Goal: Information Seeking & Learning: Learn about a topic

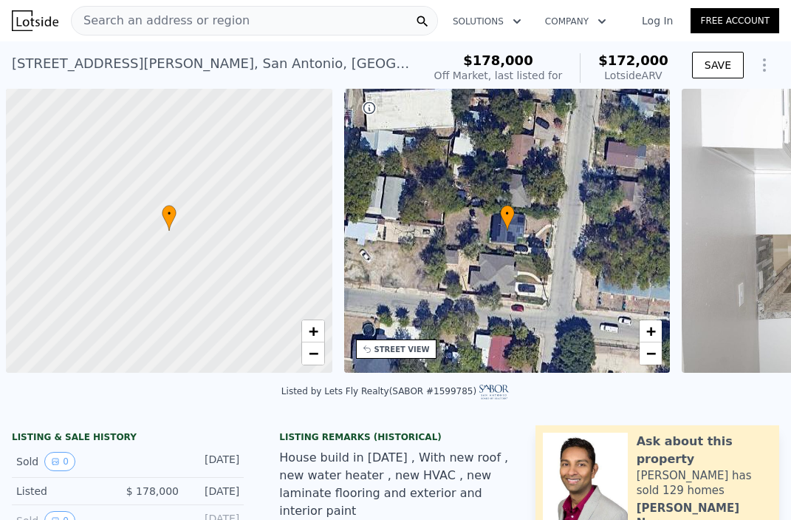
click at [231, 23] on span "Search an address or region" at bounding box center [161, 21] width 178 height 18
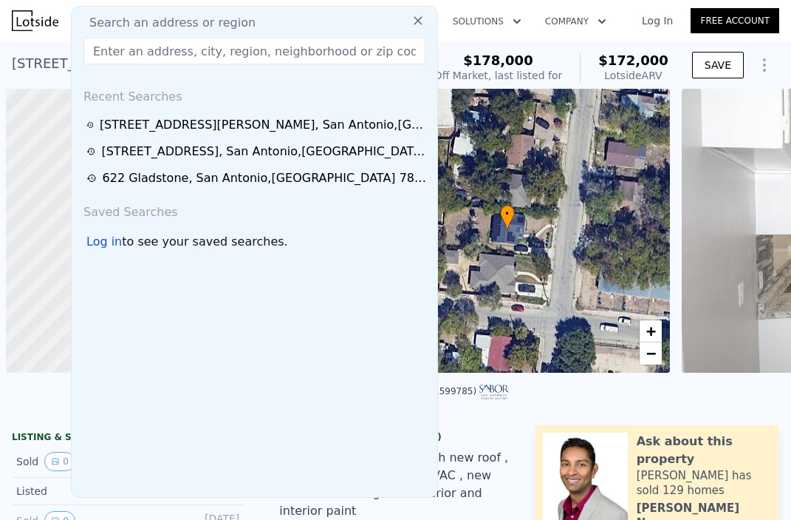
type input "5747 Johnson Ln Dallas, TX 75241"
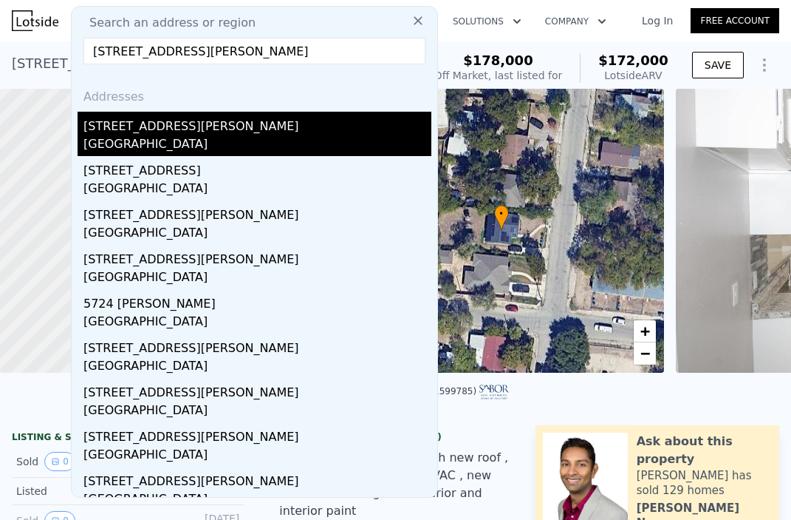
click at [180, 127] on div "5747 Johnson Ln" at bounding box center [258, 124] width 348 height 24
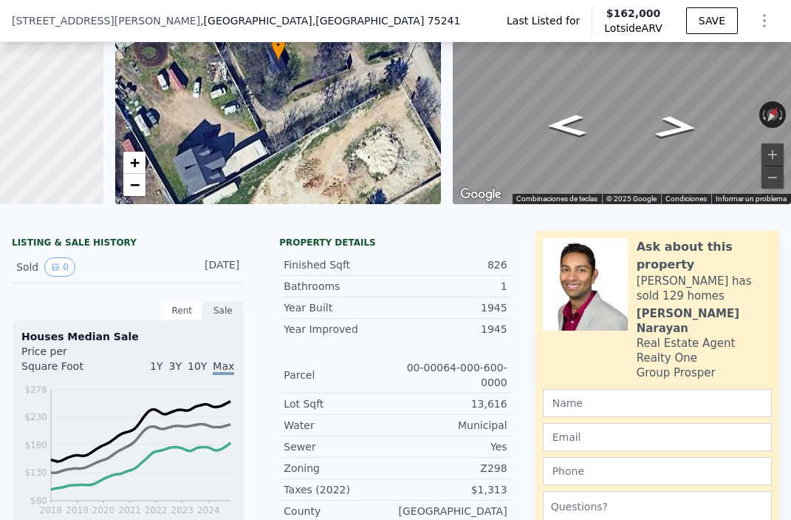
scroll to position [197, 0]
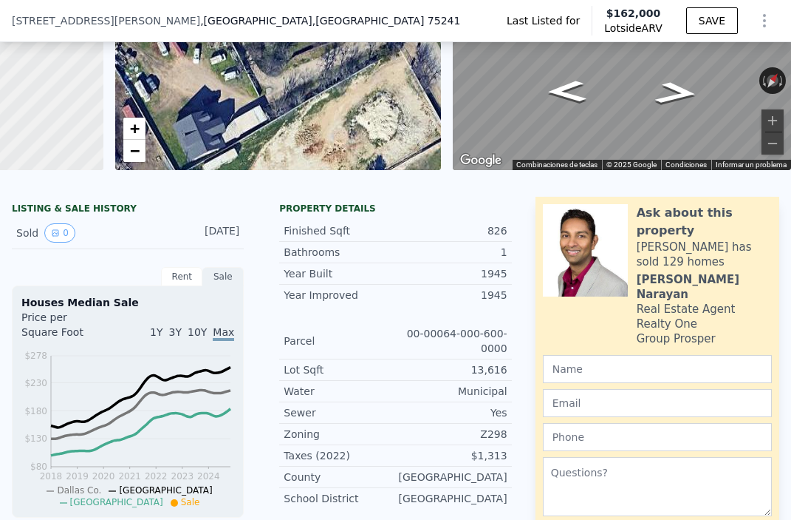
type input "5"
type input "720"
type input "1248"
type input "4399.56"
type input "8276.4"
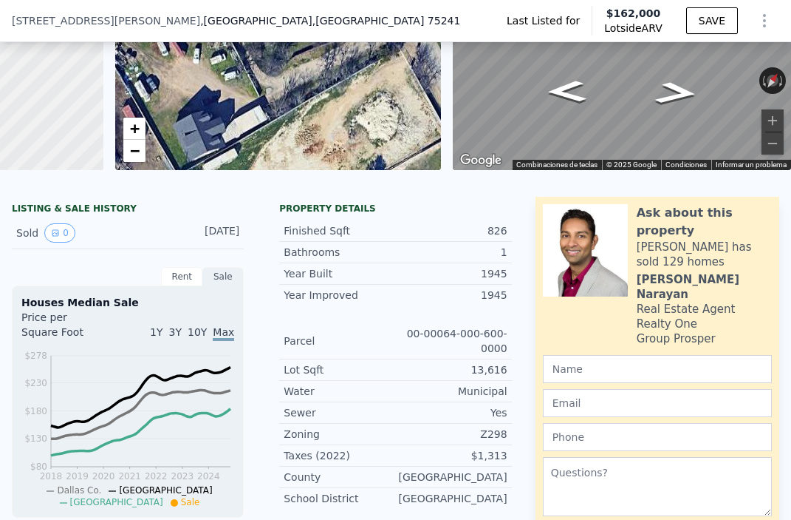
type input "$ 172,000"
type input "-$ 28,941"
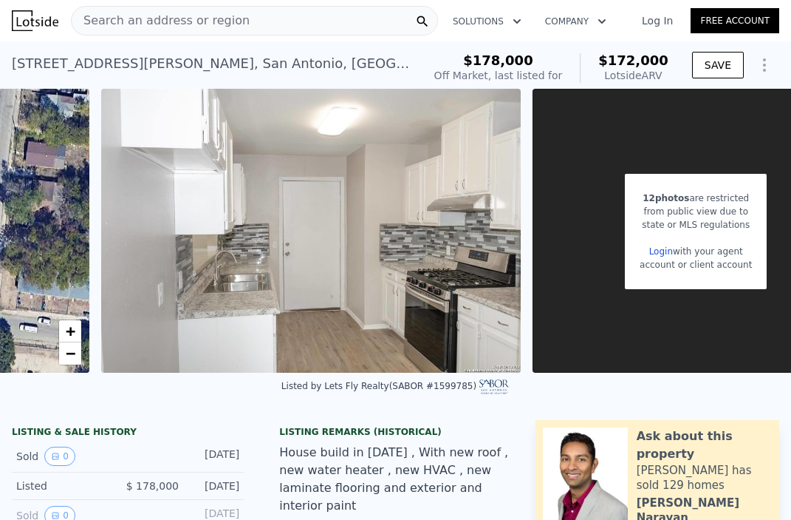
scroll to position [0, 655]
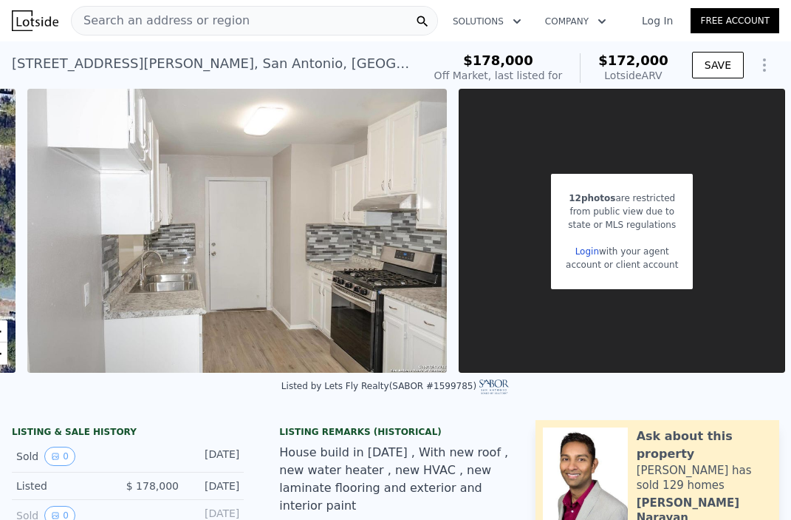
type input "3"
type input "704"
type input "1139"
type input "8319.960000000001"
type input "10628.64"
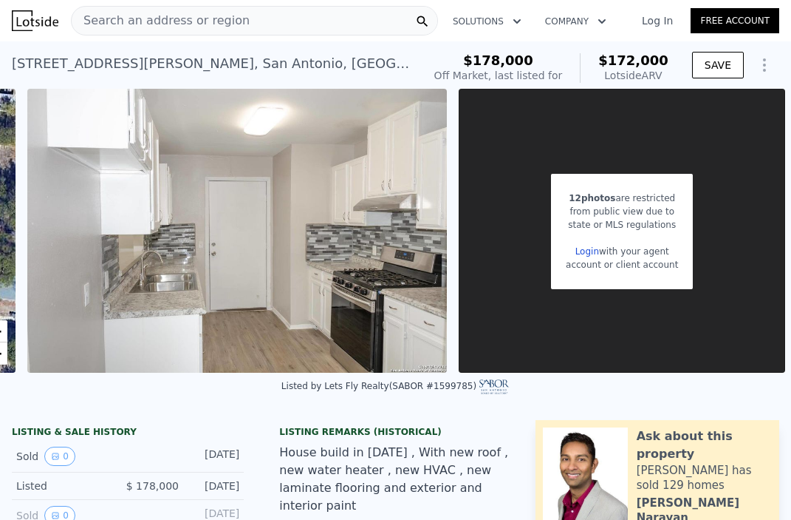
type input "$ 162,000"
type input "$ 147,024"
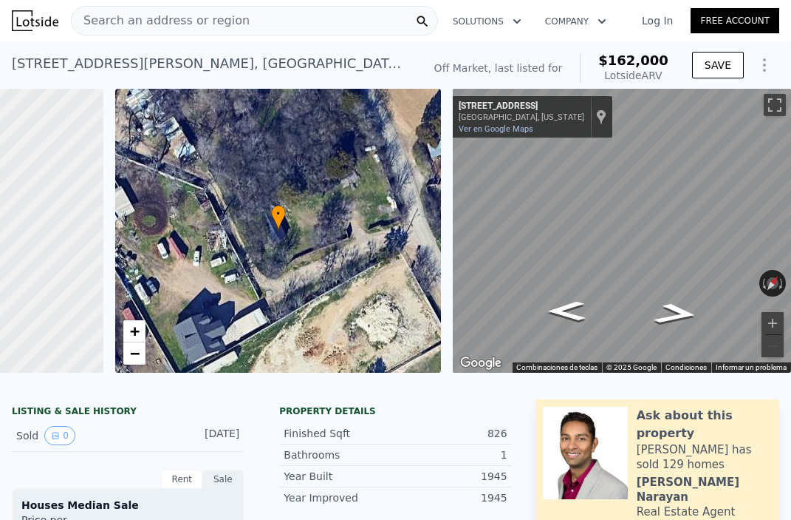
click at [243, 22] on div "Search an address or region" at bounding box center [254, 21] width 367 height 30
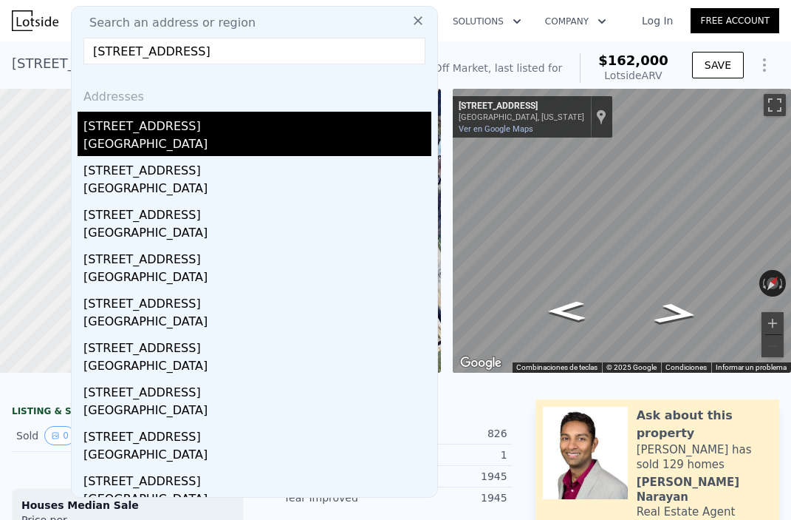
type input "14613 Woodshadow Ln Addison, TX 75001"
click at [194, 138] on div "Addison, TX 75001" at bounding box center [258, 145] width 348 height 21
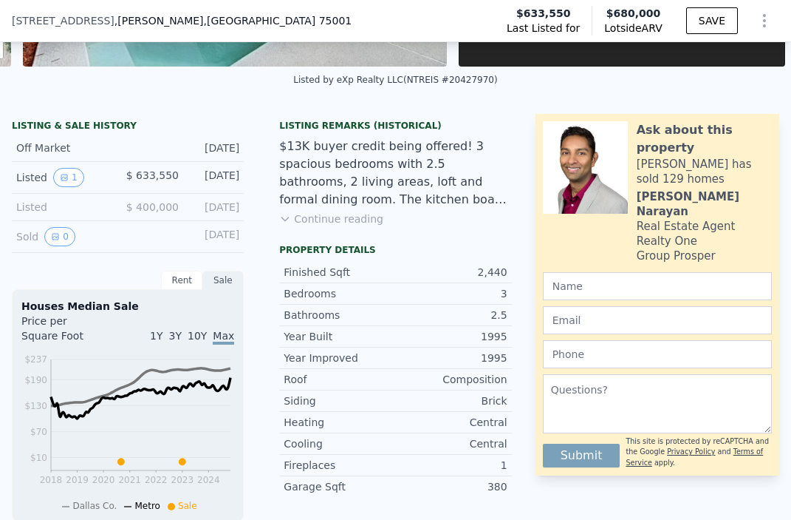
scroll to position [307, 0]
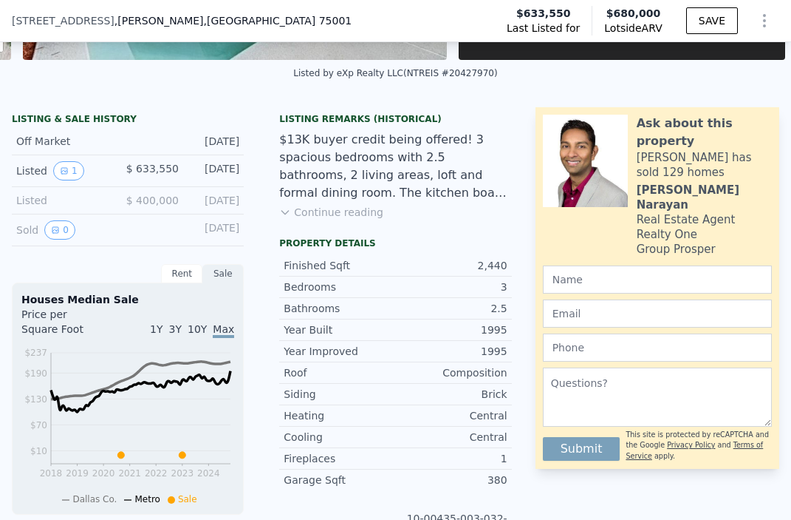
click at [357, 211] on button "Continue reading" at bounding box center [331, 212] width 104 height 15
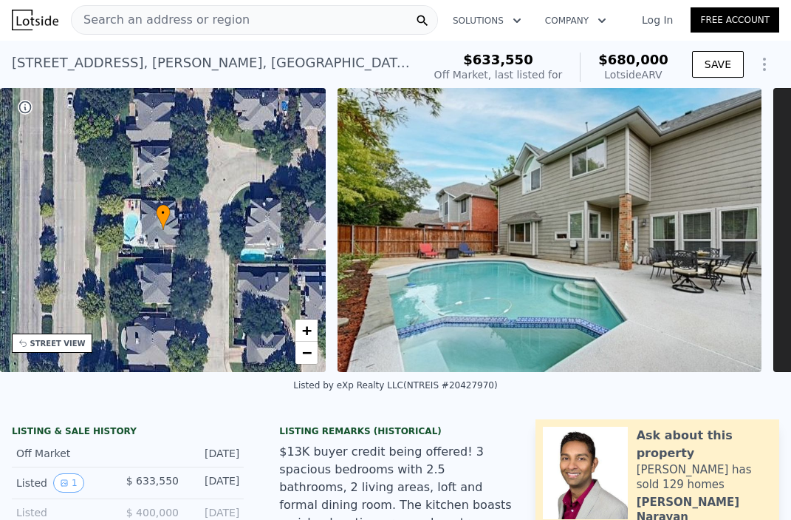
scroll to position [13, 0]
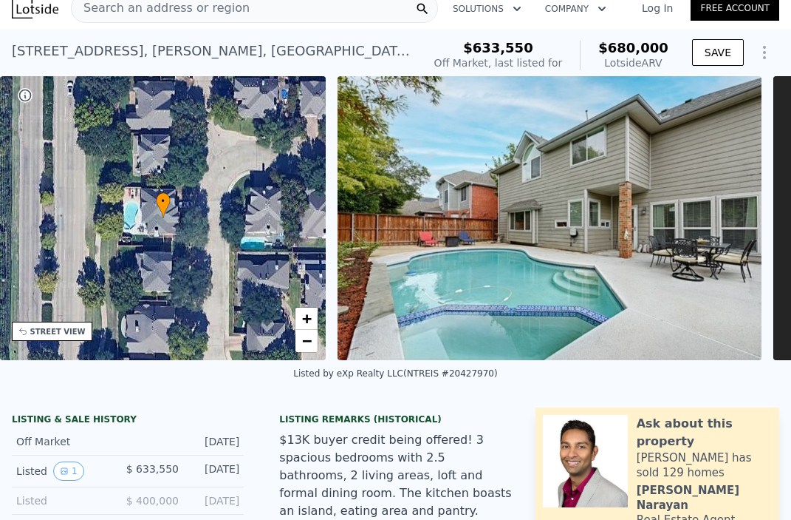
click at [259, 7] on div "Search an address or region" at bounding box center [254, 8] width 367 height 30
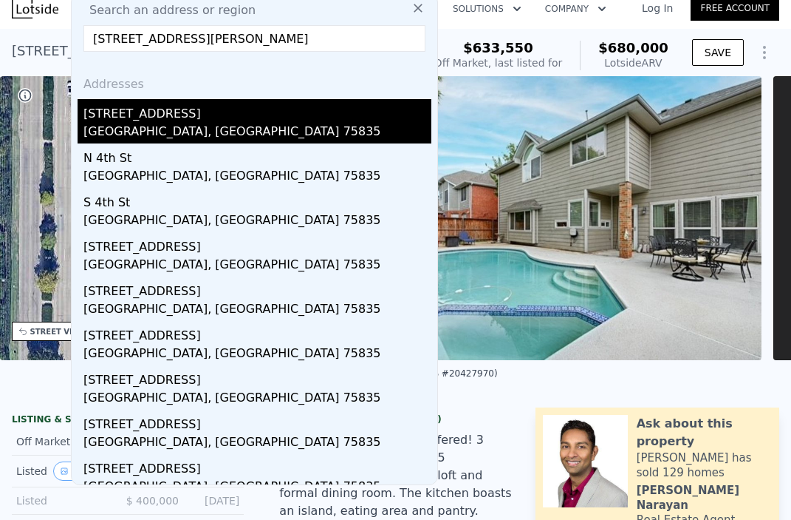
type input "805 S 4th St Crockett, TX 75835"
click at [192, 109] on div "805 S 4th St" at bounding box center [258, 111] width 348 height 24
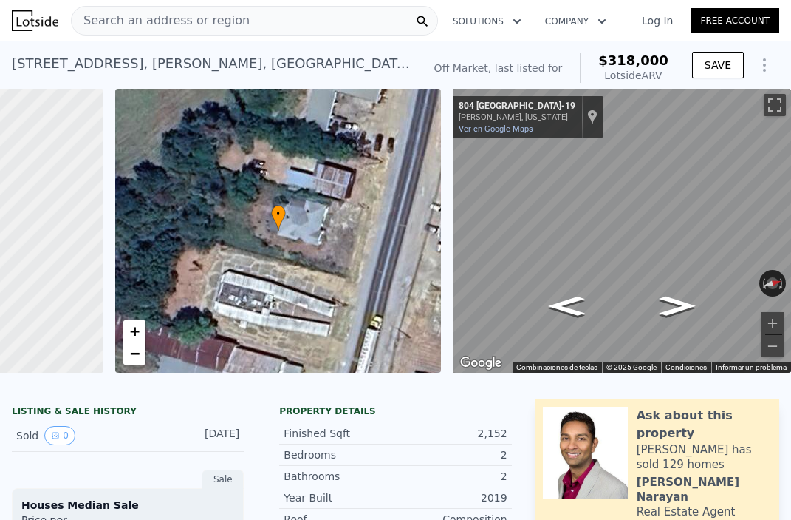
scroll to position [12, 0]
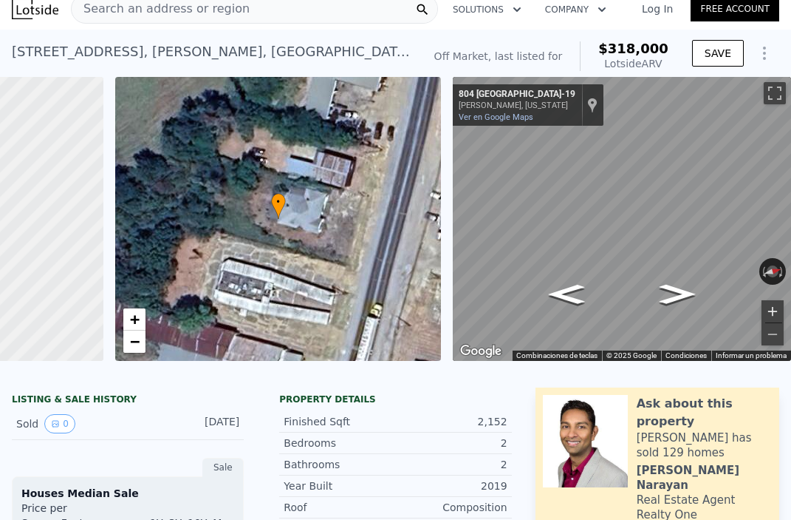
click at [766, 312] on button "Acercar" at bounding box center [773, 311] width 22 height 22
click at [766, 311] on button "Acercar" at bounding box center [773, 311] width 22 height 22
click at [775, 337] on button "Alejar" at bounding box center [773, 334] width 22 height 22
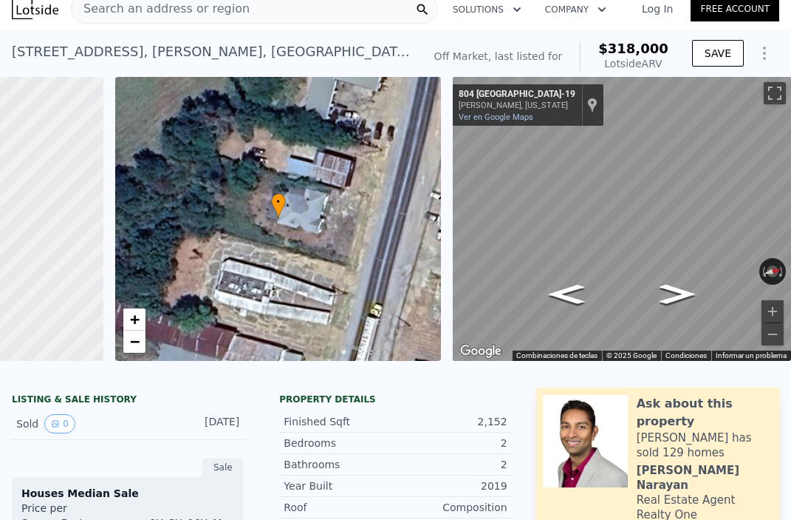
click at [167, 11] on span "Search an address or region" at bounding box center [161, 9] width 178 height 18
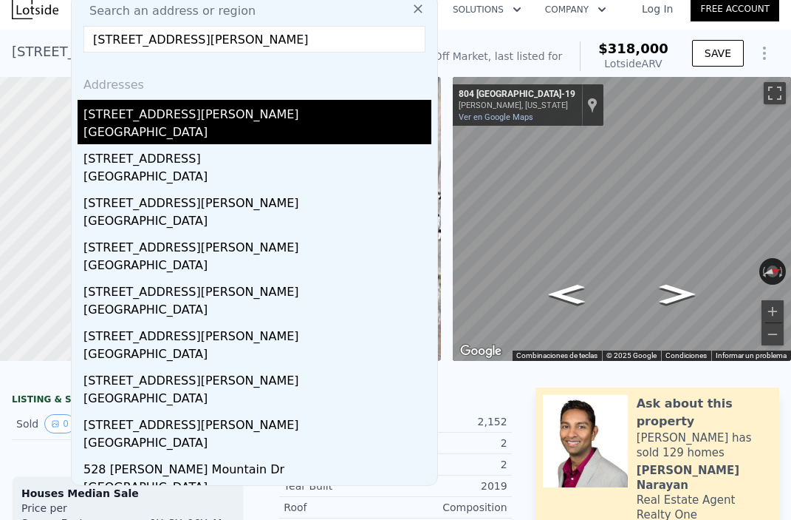
type input "301 Misty Mountain Dr Fort Worth, TX 76140"
click at [177, 111] on div "301 Misty Mountain Dr" at bounding box center [258, 112] width 348 height 24
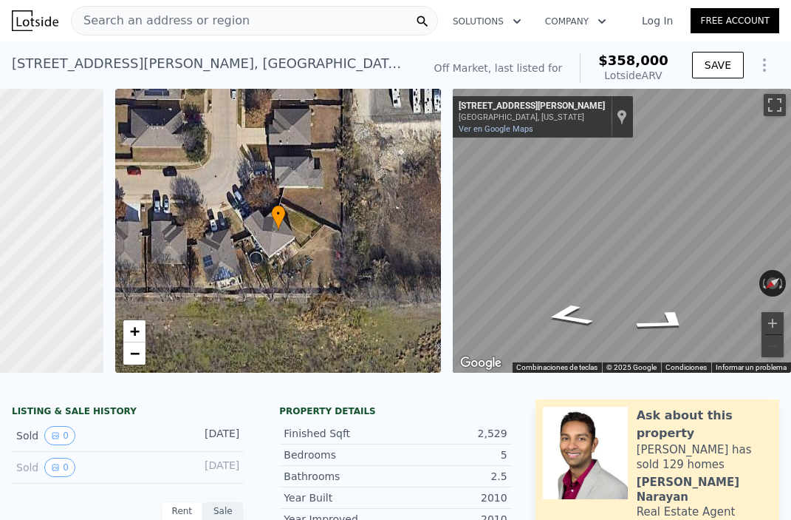
click at [250, 28] on div "Search an address or region" at bounding box center [254, 21] width 367 height 30
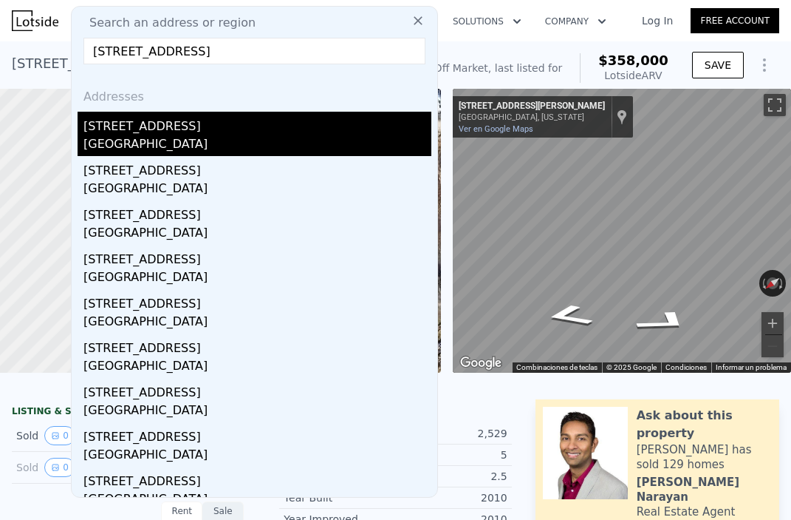
type input "7415 N Main St Houston, TX 77022"
click at [145, 124] on div "7415 N Main St" at bounding box center [258, 124] width 348 height 24
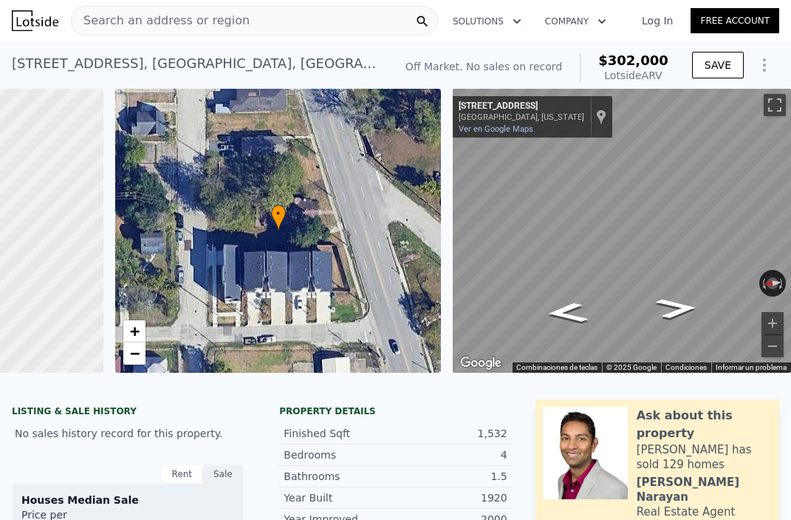
click at [205, 25] on span "Search an address or region" at bounding box center [161, 21] width 178 height 18
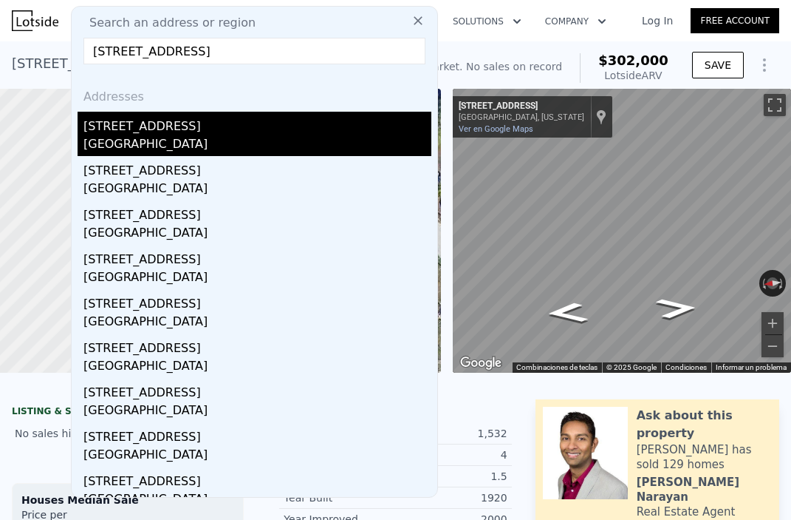
type input "4322 Friar Point Rd Houston, TX 77047"
click at [156, 126] on div "4322 Friar Point Rd" at bounding box center [258, 124] width 348 height 24
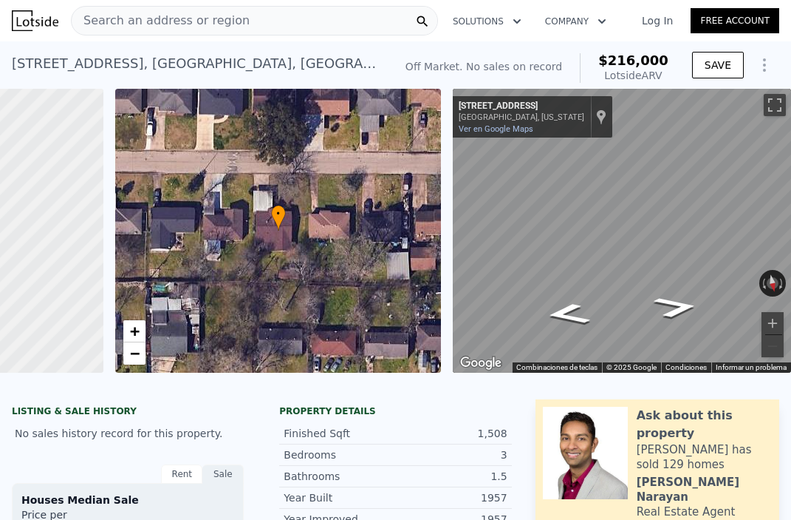
click at [129, 21] on span "Search an address or region" at bounding box center [161, 21] width 178 height 18
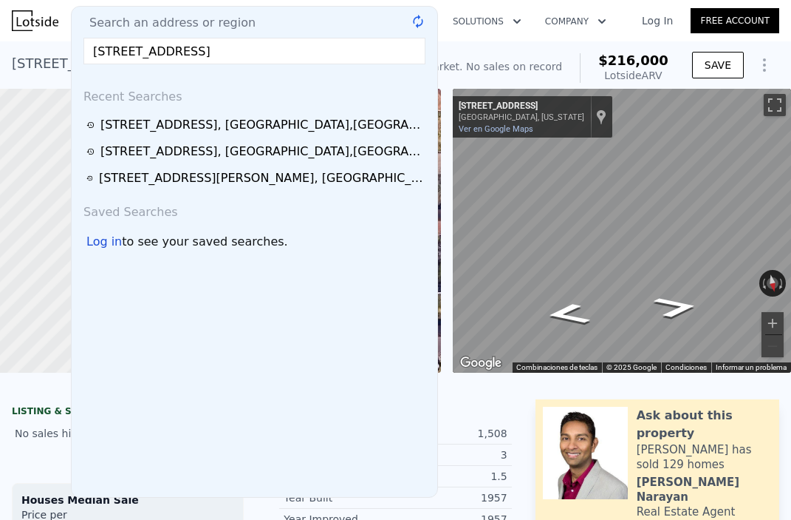
click at [359, 43] on input "1818 Adamston Dr San Antonio, TX 78220" at bounding box center [255, 51] width 342 height 27
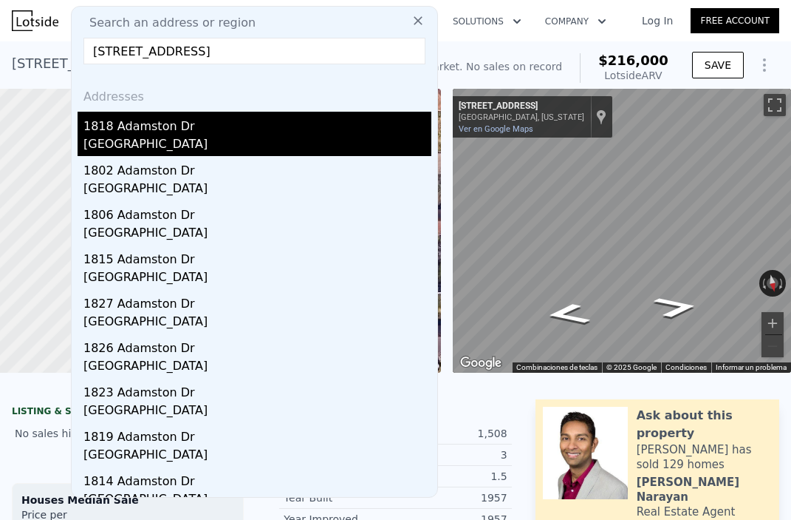
type input "1818 Adamston Dr San Antonio, TX 78220"
click at [197, 122] on div "1818 Adamston Dr" at bounding box center [258, 124] width 348 height 24
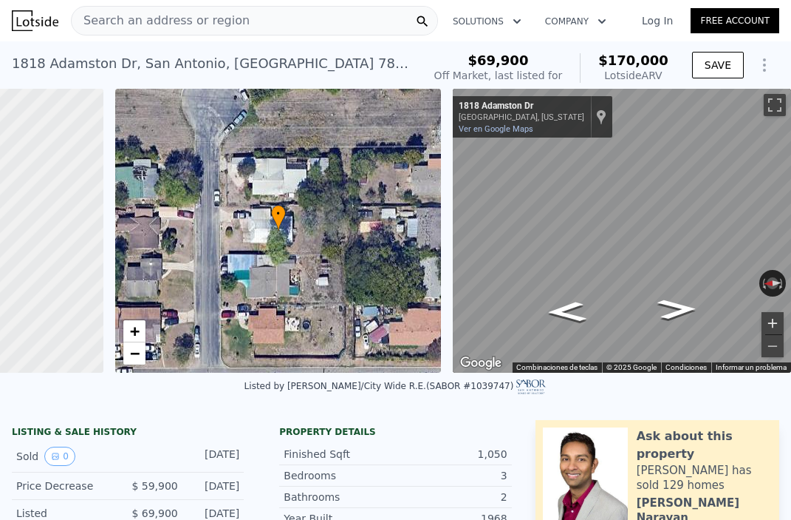
click at [766, 317] on button "Acercar" at bounding box center [773, 323] width 22 height 22
click at [774, 347] on button "Alejar" at bounding box center [773, 346] width 22 height 22
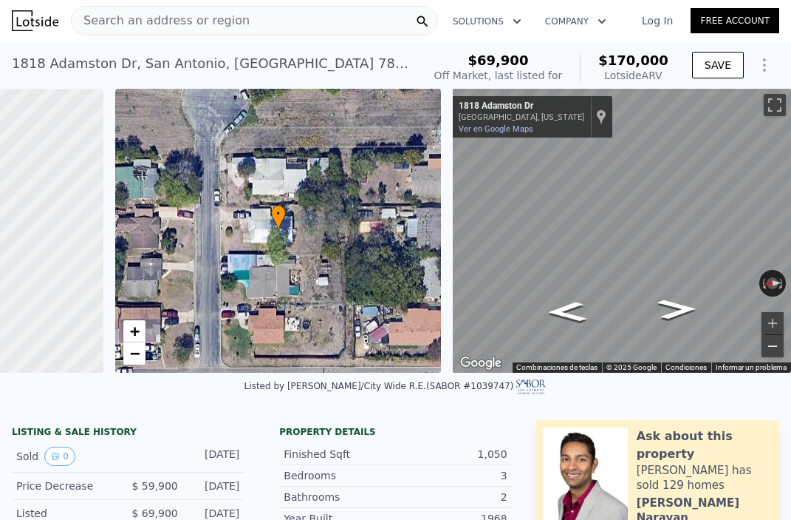
click at [774, 347] on button "Alejar" at bounding box center [773, 346] width 22 height 22
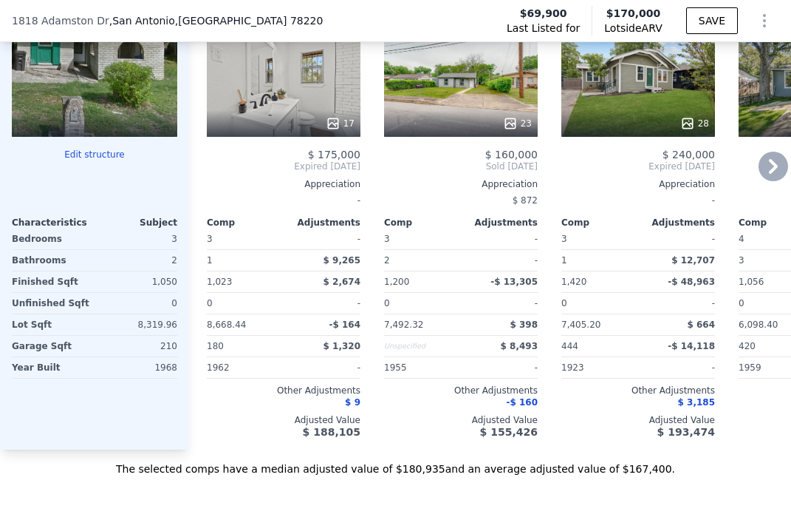
scroll to position [1400, 0]
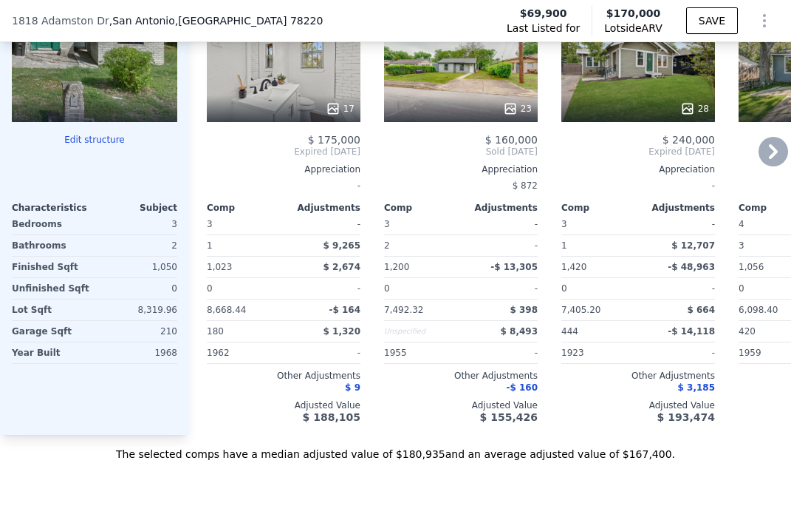
click at [305, 108] on div "17" at bounding box center [284, 69] width 154 height 106
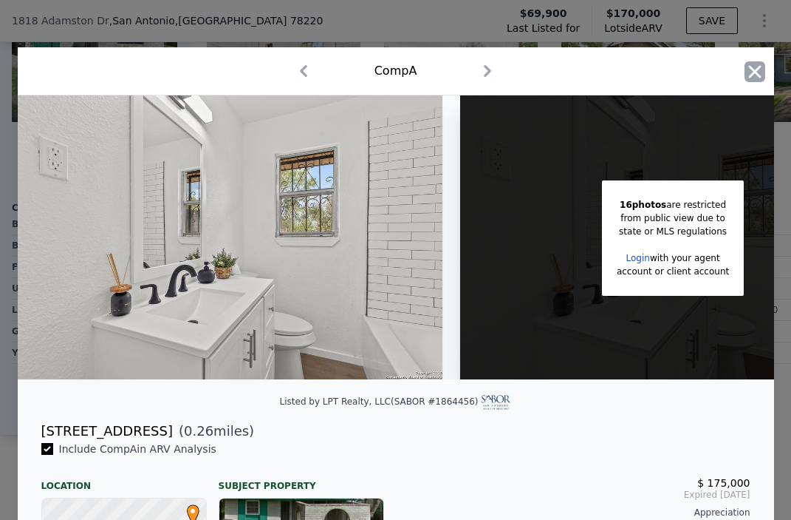
click at [745, 75] on icon "button" at bounding box center [755, 71] width 21 height 21
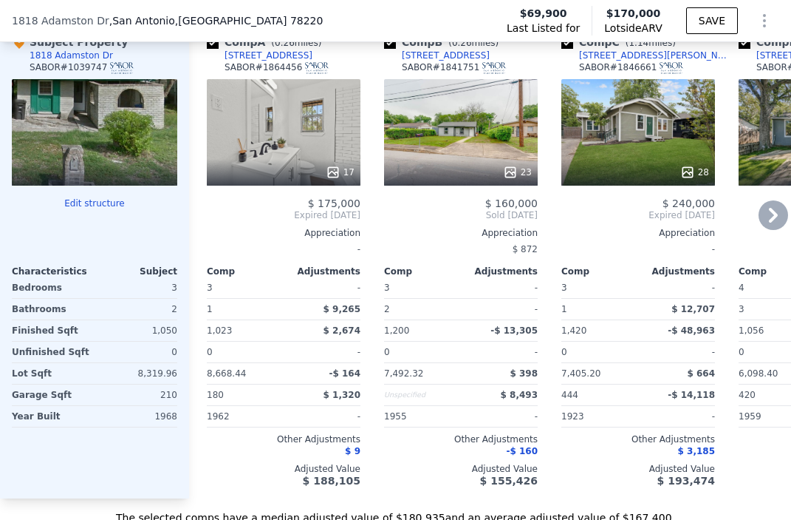
scroll to position [1340, 0]
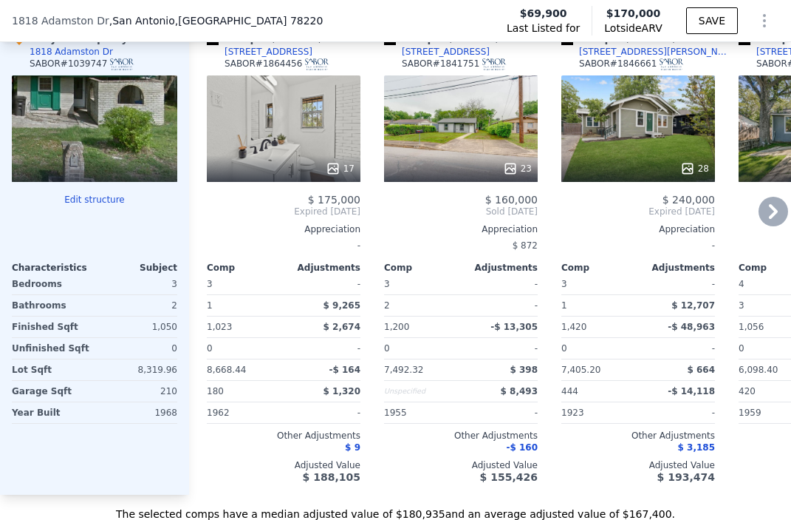
click at [267, 75] on div "Comp A ( 0.26 miles) 3327 K St SABOR # 1864456" at bounding box center [284, 53] width 154 height 44
copy div "3327 K St"
click at [346, 67] on div "Comp A ( 0.26 miles) 3327 K St SABOR # 1864456" at bounding box center [284, 53] width 154 height 44
click at [211, 45] on input "checkbox" at bounding box center [213, 39] width 12 height 12
checkbox input "false"
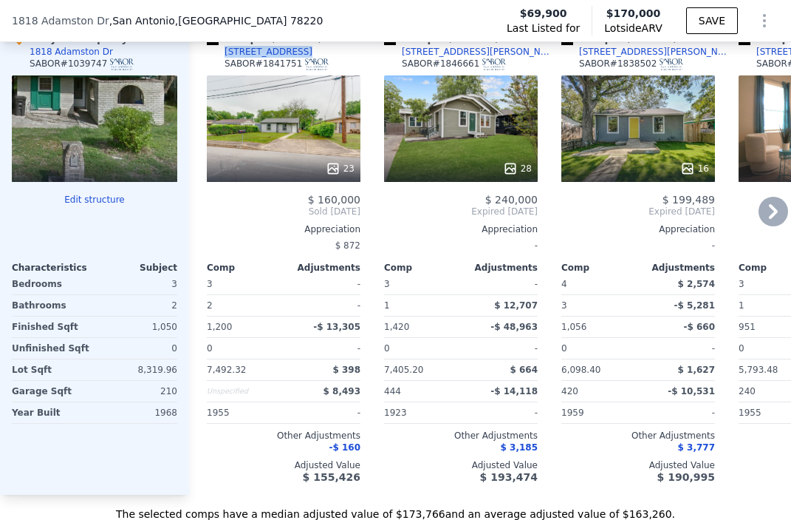
drag, startPoint x: 301, startPoint y: 82, endPoint x: 225, endPoint y: 84, distance: 75.4
click at [225, 75] on div "Comp B ( 0.26 miles) 806 Sewanee St SABOR # 1841751" at bounding box center [284, 53] width 154 height 44
copy div "806 Sewanee St"
drag, startPoint x: 474, startPoint y: 86, endPoint x: 402, endPoint y: 85, distance: 71.7
click at [402, 75] on div "Comp C ( 1.14 miles) 1240 Rigsby Ave SABOR # 1846661" at bounding box center [461, 53] width 154 height 44
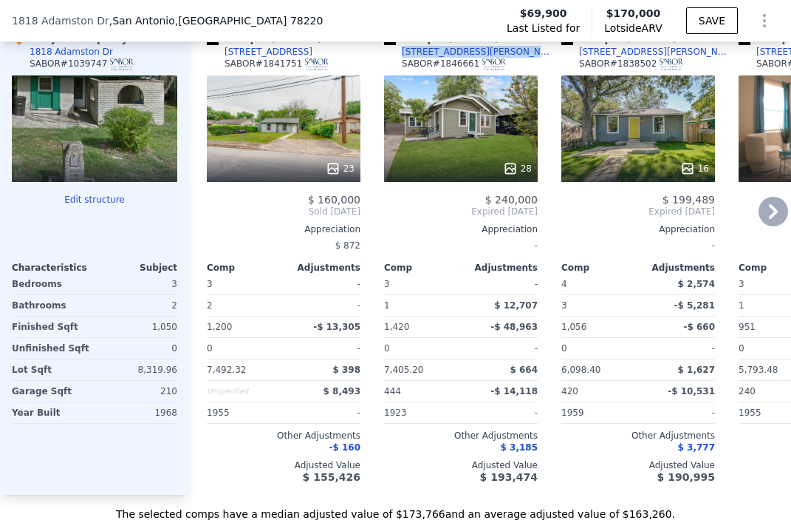
copy div "[STREET_ADDRESS][PERSON_NAME]"
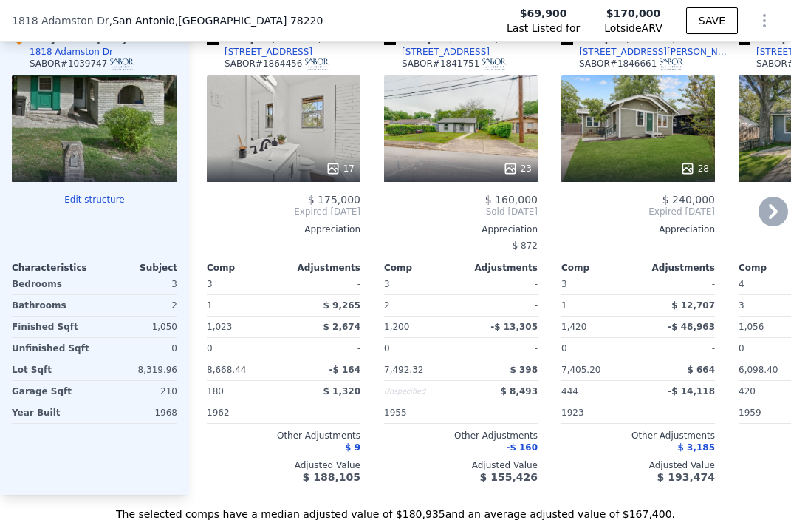
click at [215, 45] on input "checkbox" at bounding box center [213, 39] width 12 height 12
checkbox input "false"
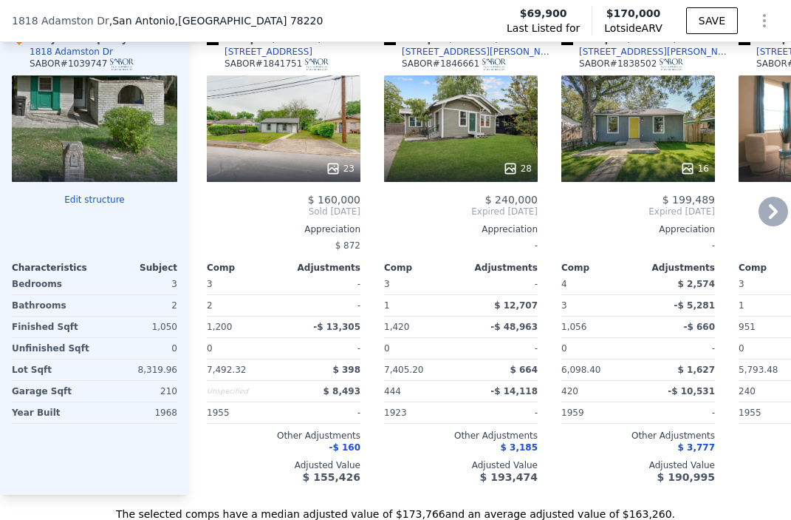
click at [215, 45] on input "checkbox" at bounding box center [213, 39] width 12 height 12
checkbox input "false"
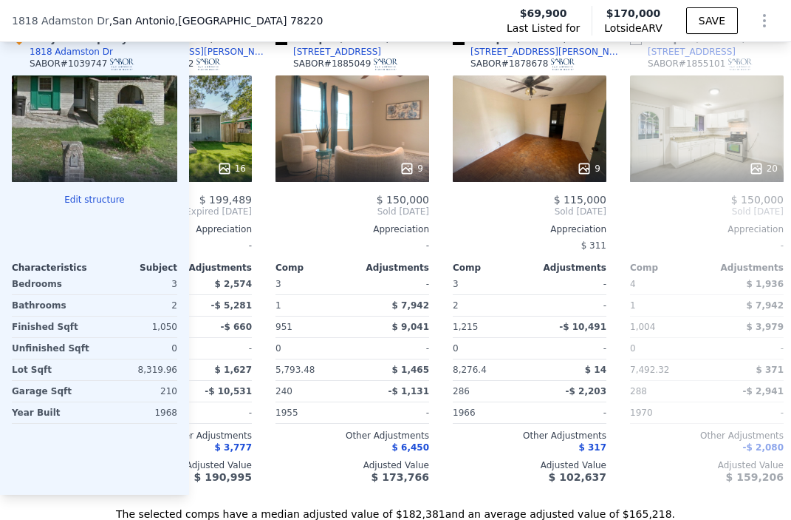
scroll to position [0, 0]
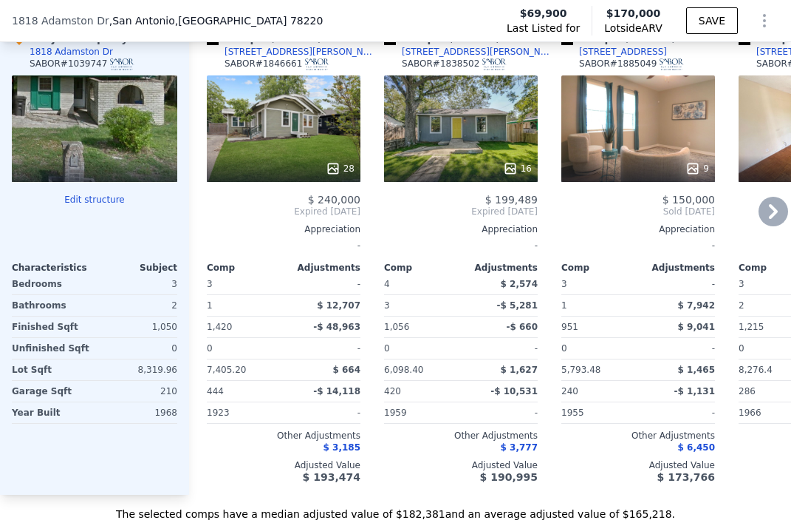
click at [260, 58] on div "[STREET_ADDRESS][PERSON_NAME]" at bounding box center [302, 52] width 154 height 12
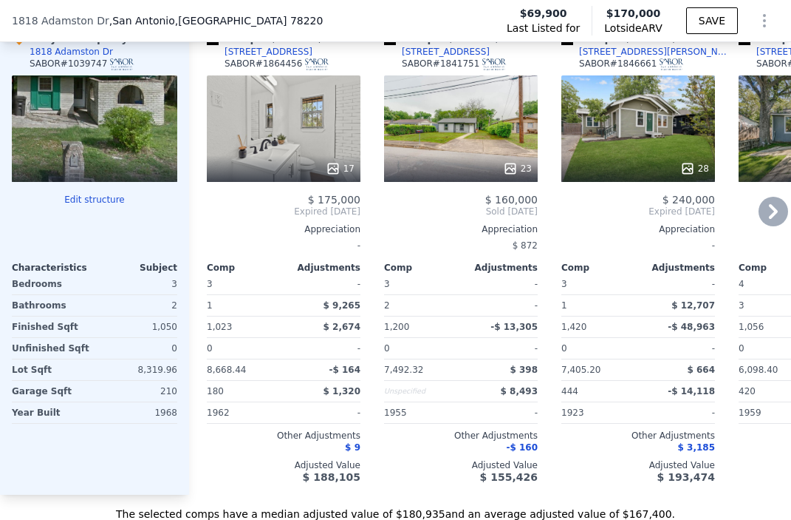
checkbox input "true"
click at [212, 45] on input "checkbox" at bounding box center [213, 39] width 12 height 12
checkbox input "false"
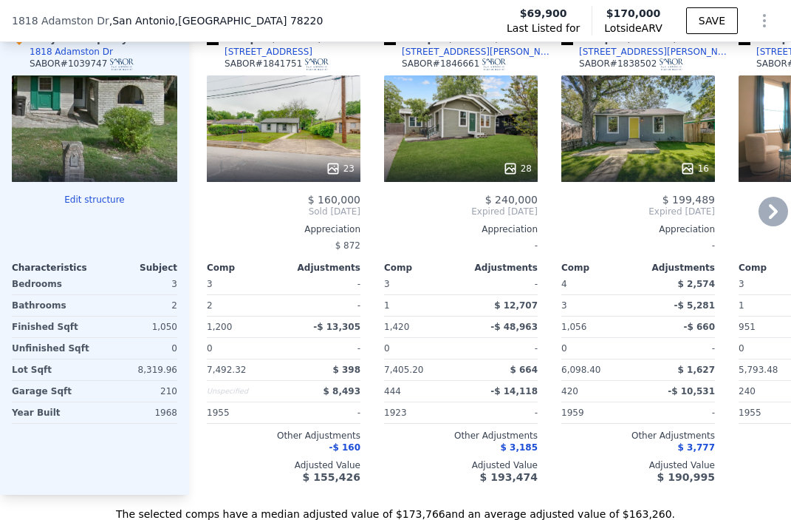
click at [212, 45] on input "checkbox" at bounding box center [213, 39] width 12 height 12
checkbox input "false"
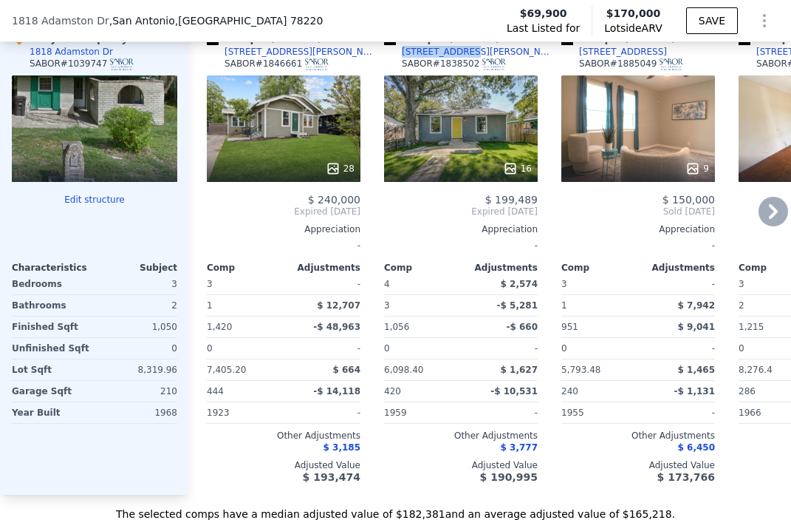
drag, startPoint x: 468, startPoint y: 81, endPoint x: 403, endPoint y: 78, distance: 65.1
click at [403, 75] on div "Comp D ( 0.85 miles) 142 Sargent St SABOR # 1838502" at bounding box center [461, 53] width 154 height 44
copy div "142 Sargent St"
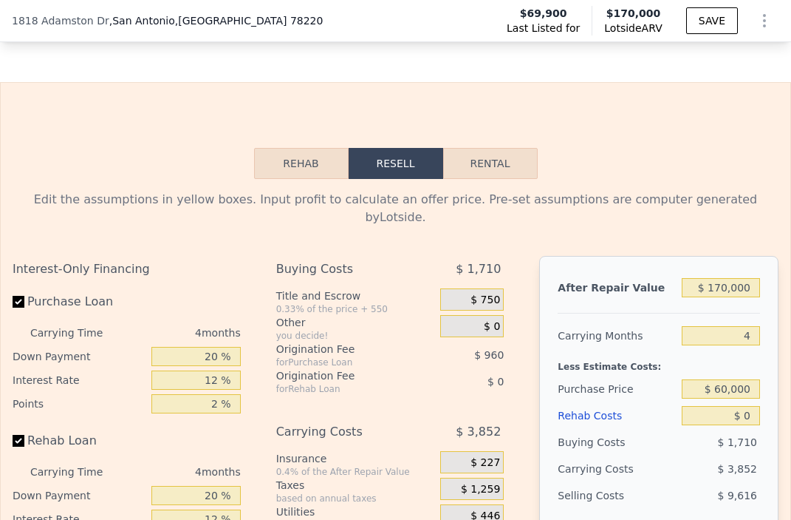
scroll to position [1151, 0]
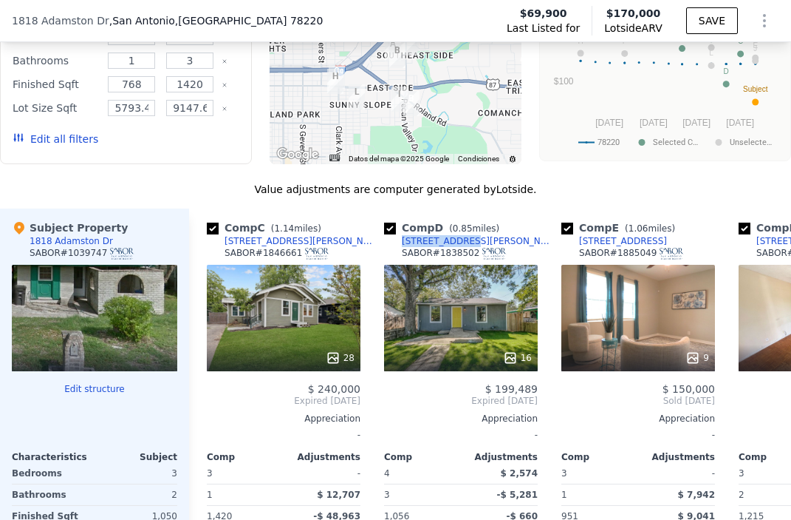
click at [276, 0] on html "Search an address or region Solutions Company Open main menu Log In Free Accoun…" at bounding box center [395, 260] width 791 height 520
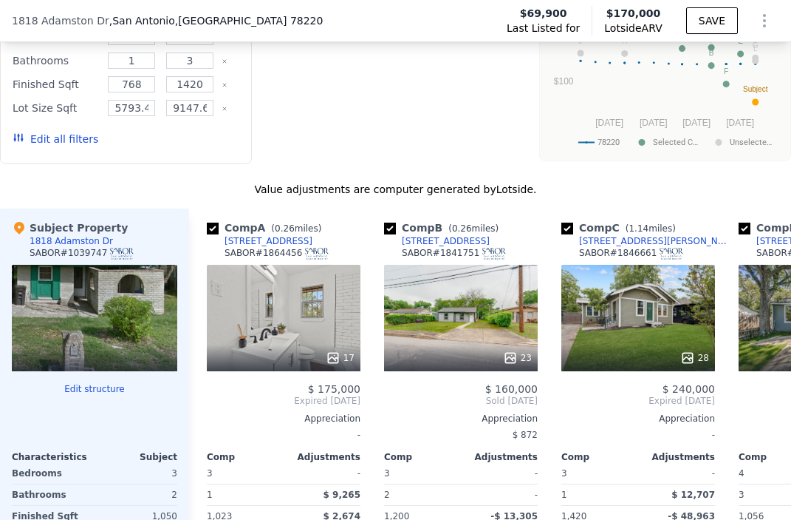
checkbox input "true"
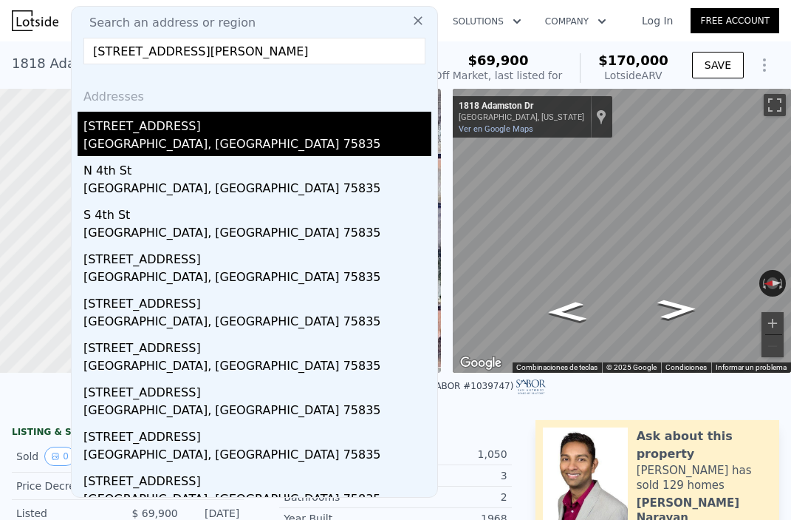
type input "805 S 4th St, Crockett, TX 75835"
click at [158, 134] on div "805 S 4th St" at bounding box center [258, 124] width 348 height 24
type input "3"
type input "1.5"
type input "4"
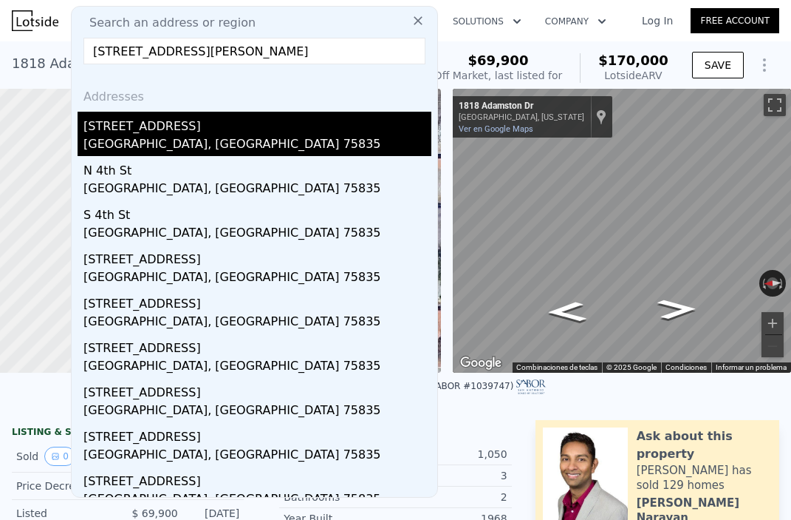
type input "1568"
type input "2800"
type input "11717.640000000001"
type input "20908.8"
type input "$ 318,000"
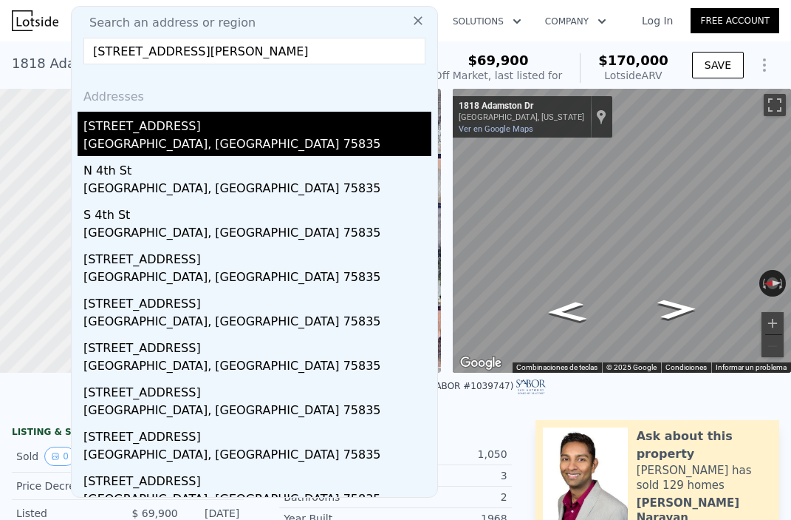
type input "$ 275,290"
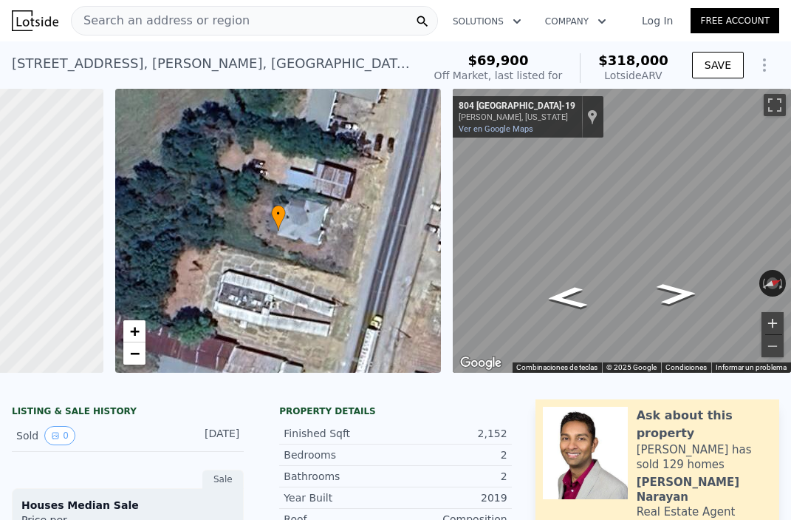
click at [772, 326] on button "Acercar" at bounding box center [773, 323] width 22 height 22
click at [776, 344] on button "Alejar" at bounding box center [773, 346] width 22 height 22
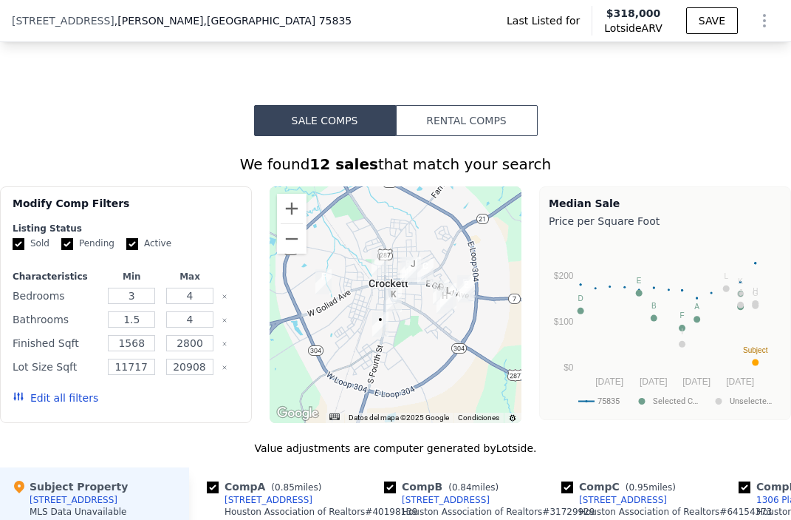
scroll to position [1088, 0]
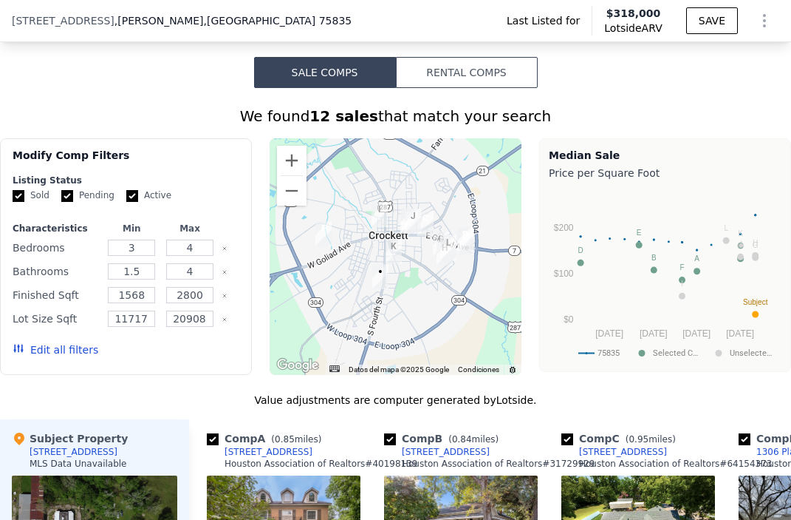
type input "2"
type input "1"
type input "3"
type input "768"
type input "1420"
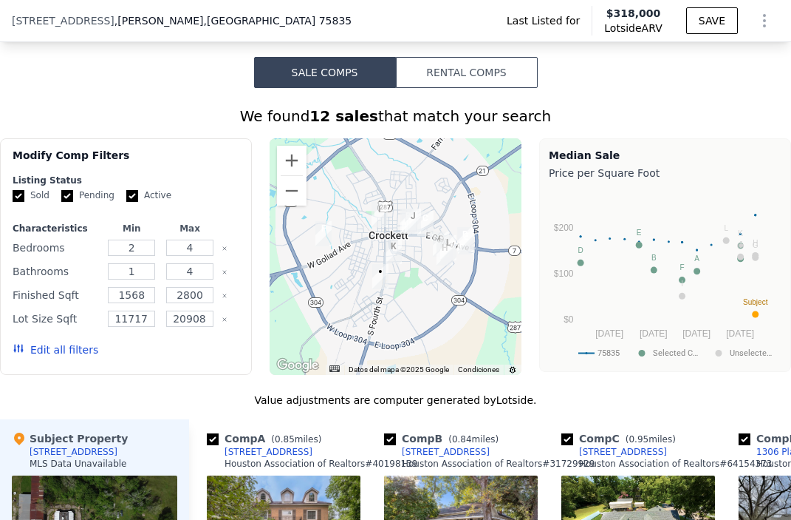
type input "5793.4800000000005"
type input "9147.6"
type input "$ 170,000"
type input "$ 94,822"
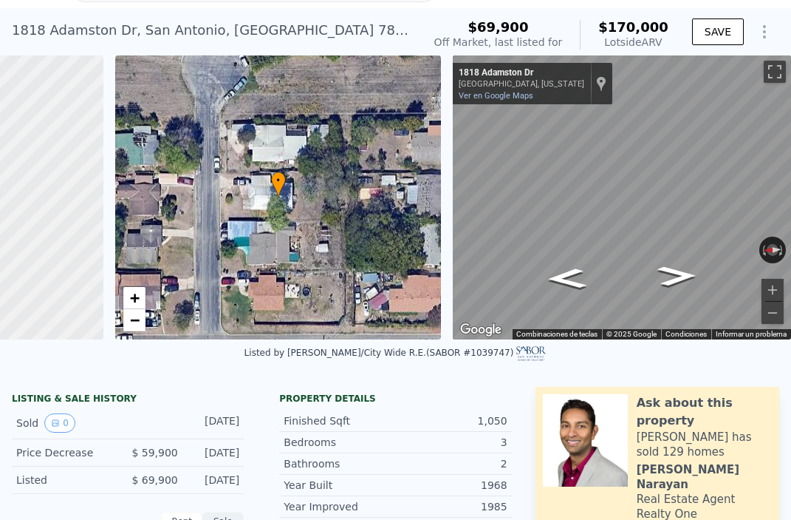
scroll to position [34, 0]
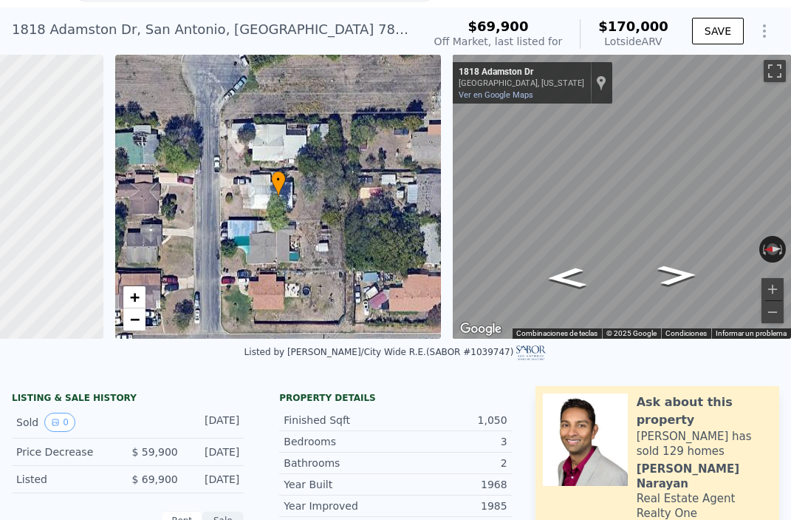
type input "3"
type input "1.5"
type input "4"
type input "1568"
type input "2800"
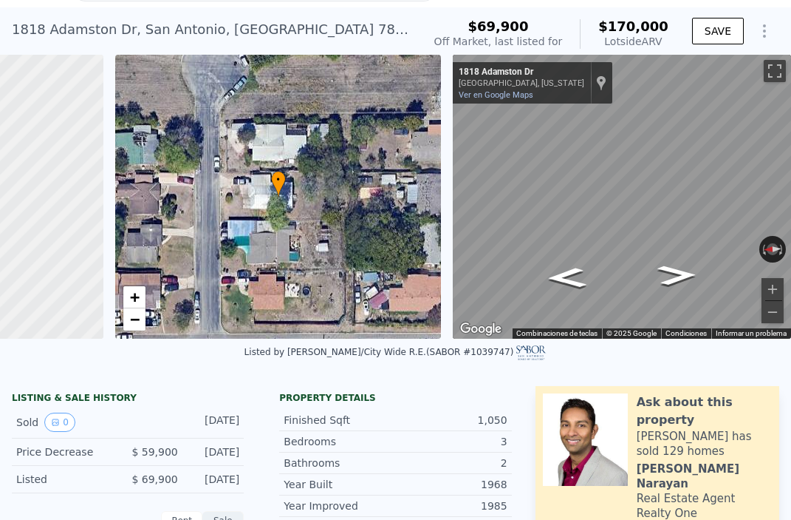
type input "11717.640000000001"
type input "20908.8"
type input "$ 318,000"
type input "$ 275,290"
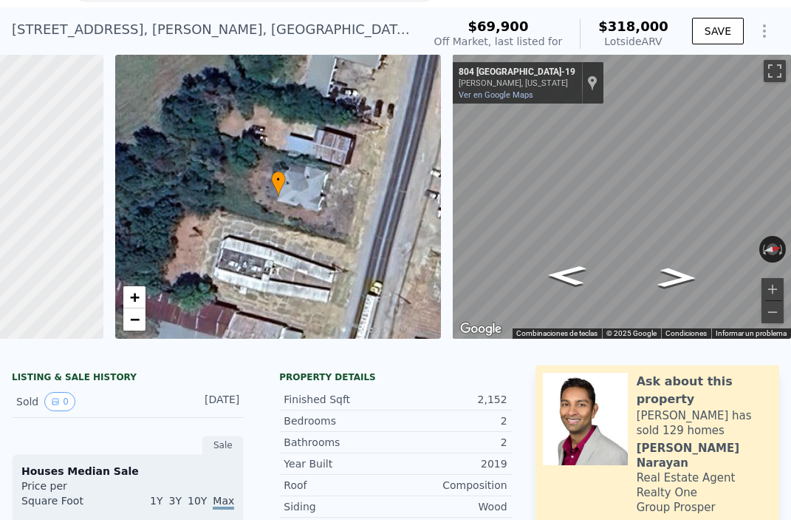
type input "2"
type input "1"
type input "3"
type input "768"
type input "1420"
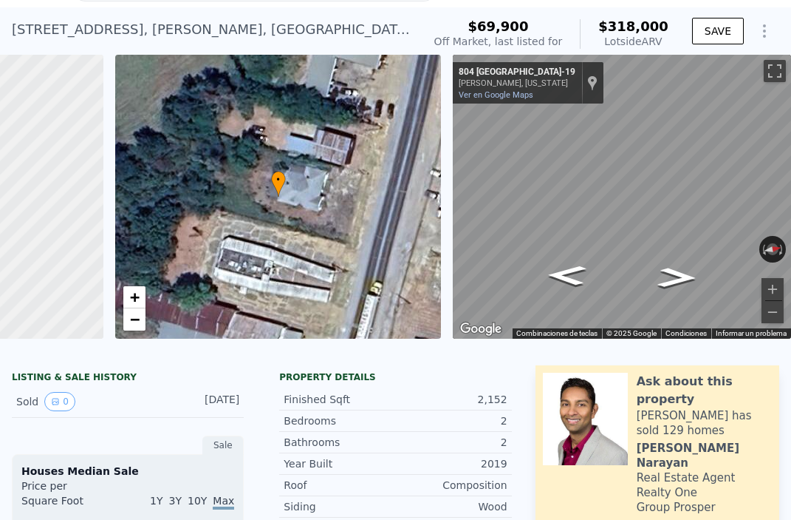
type input "5793.4800000000005"
type input "9147.6"
type input "$ 170,000"
type input "$ 94,822"
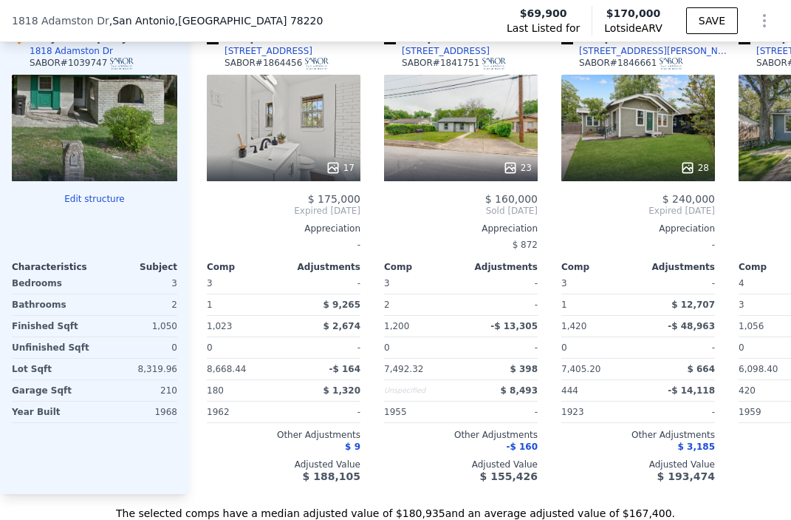
scroll to position [1339, 0]
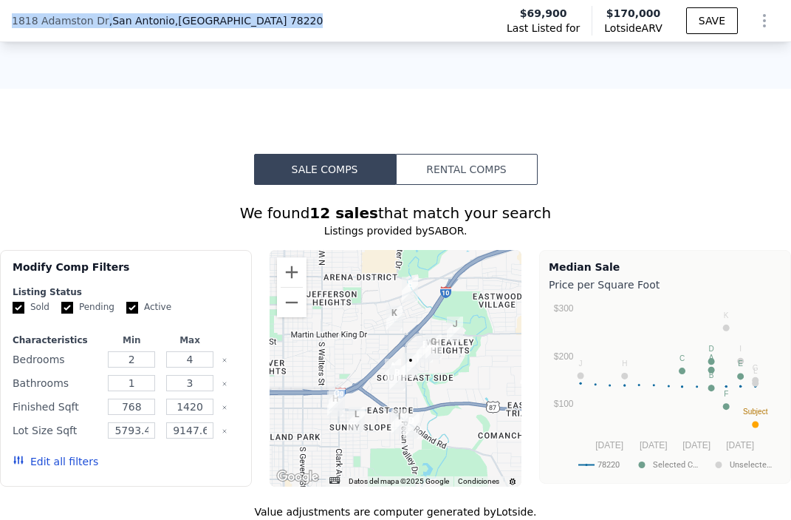
drag, startPoint x: 228, startPoint y: 21, endPoint x: -7, endPoint y: 1, distance: 235.8
click at [0, 1] on html "Search an address or region Solutions Company Open main menu Log In Free Accoun…" at bounding box center [395, 260] width 791 height 520
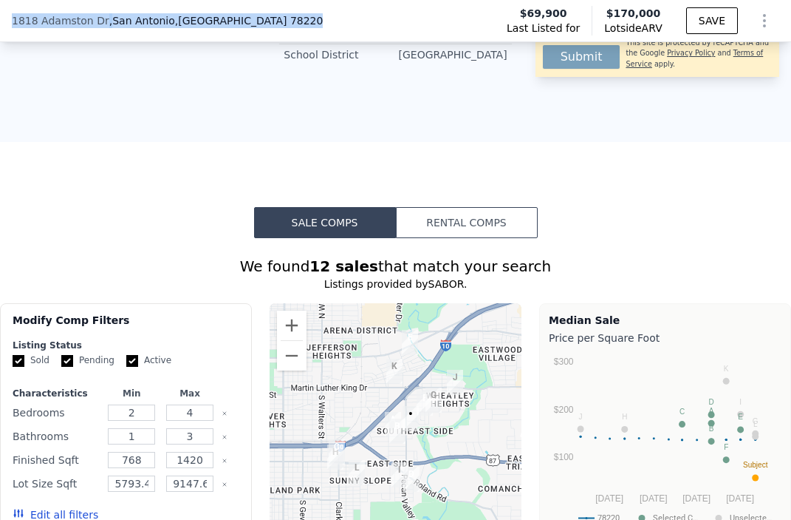
copy div "Search an address or region Solutions Company Open main menu Log In Free Accoun…"
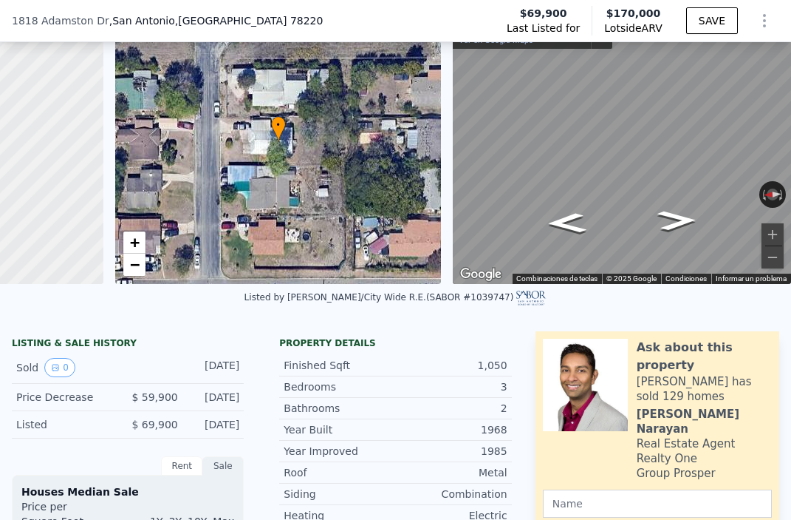
scroll to position [79, 0]
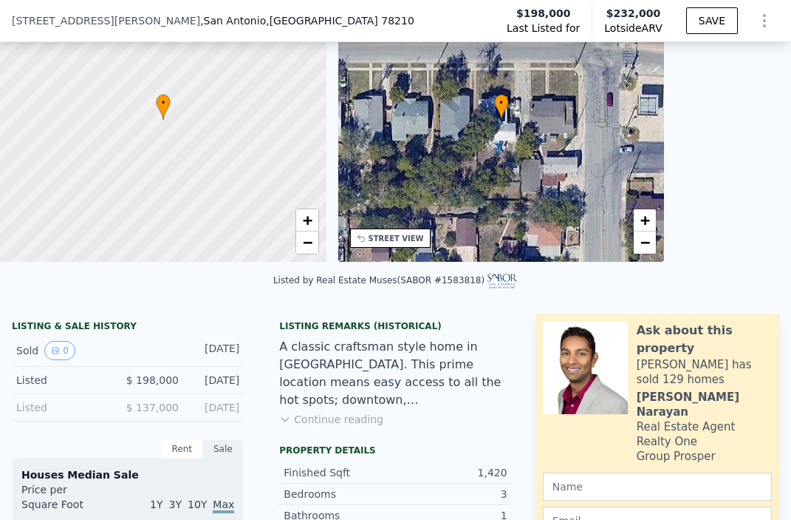
scroll to position [226, 0]
